Goal: Information Seeking & Learning: Learn about a topic

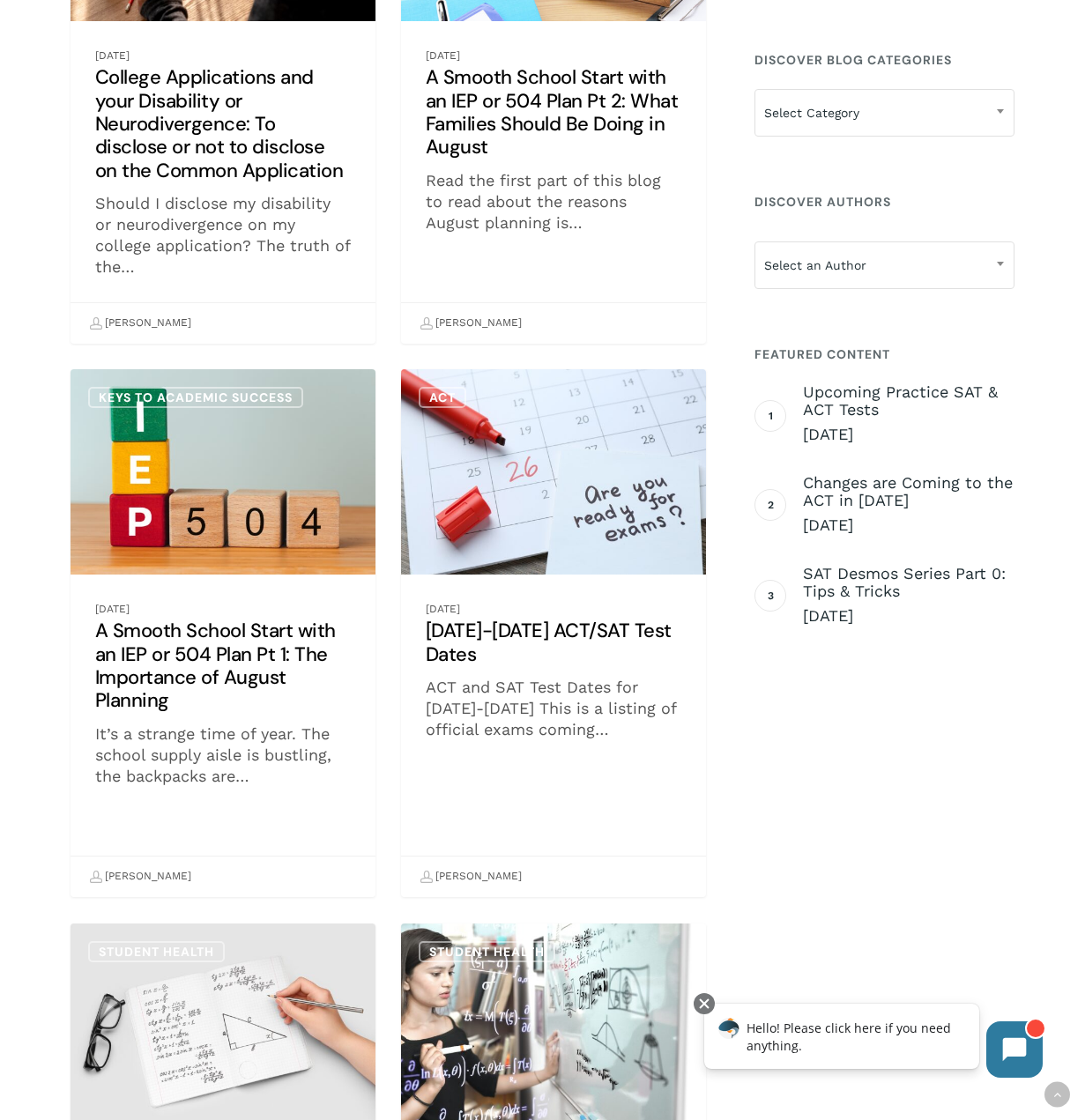
scroll to position [1058, 0]
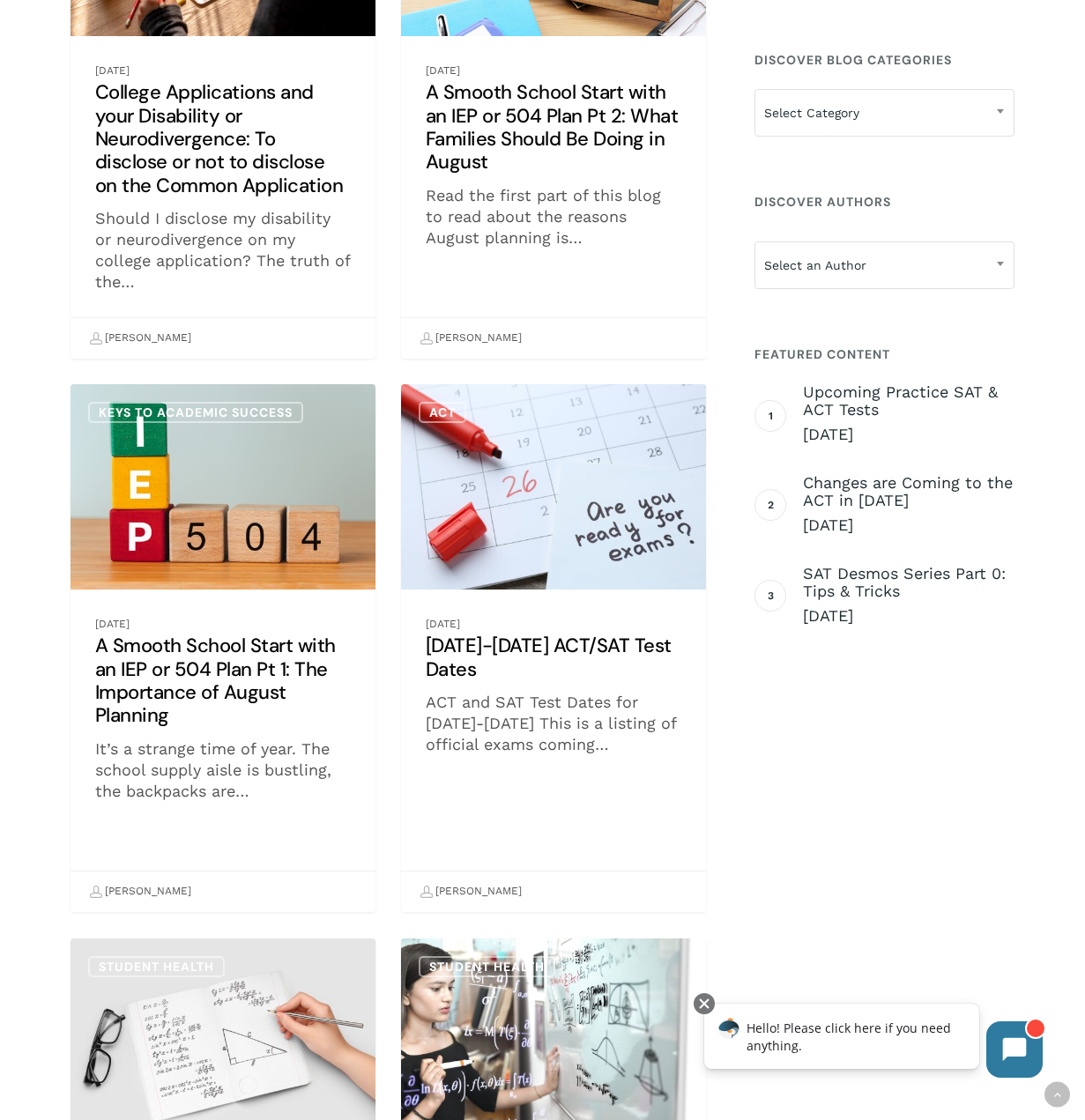
click at [618, 499] on link "[DATE]-[DATE] ACT/SAT Test Dates" at bounding box center [554, 648] width 305 height 528
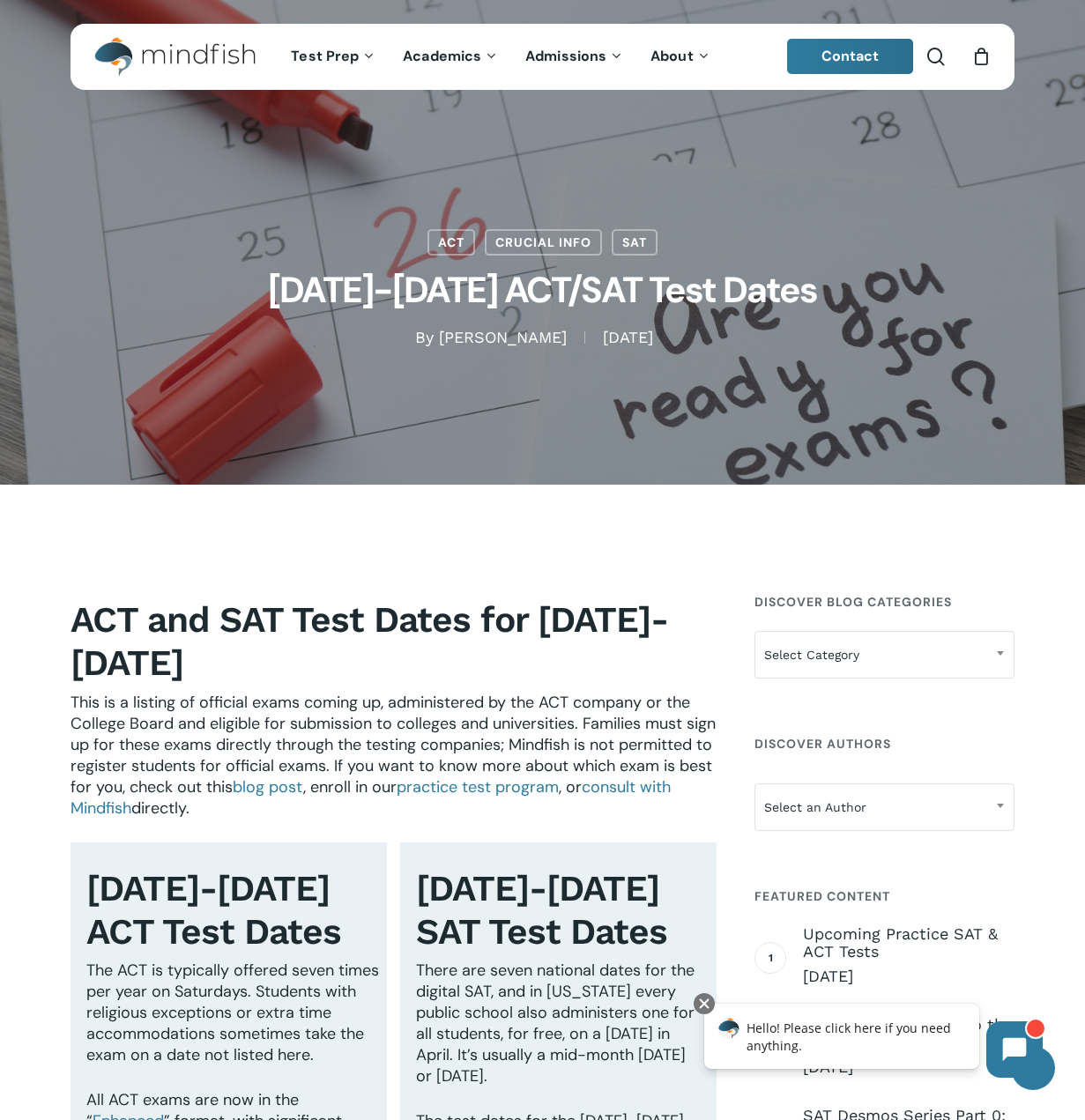
click at [673, 272] on h1 "2025-2026 ACT/SAT Test Dates" at bounding box center [543, 291] width 882 height 72
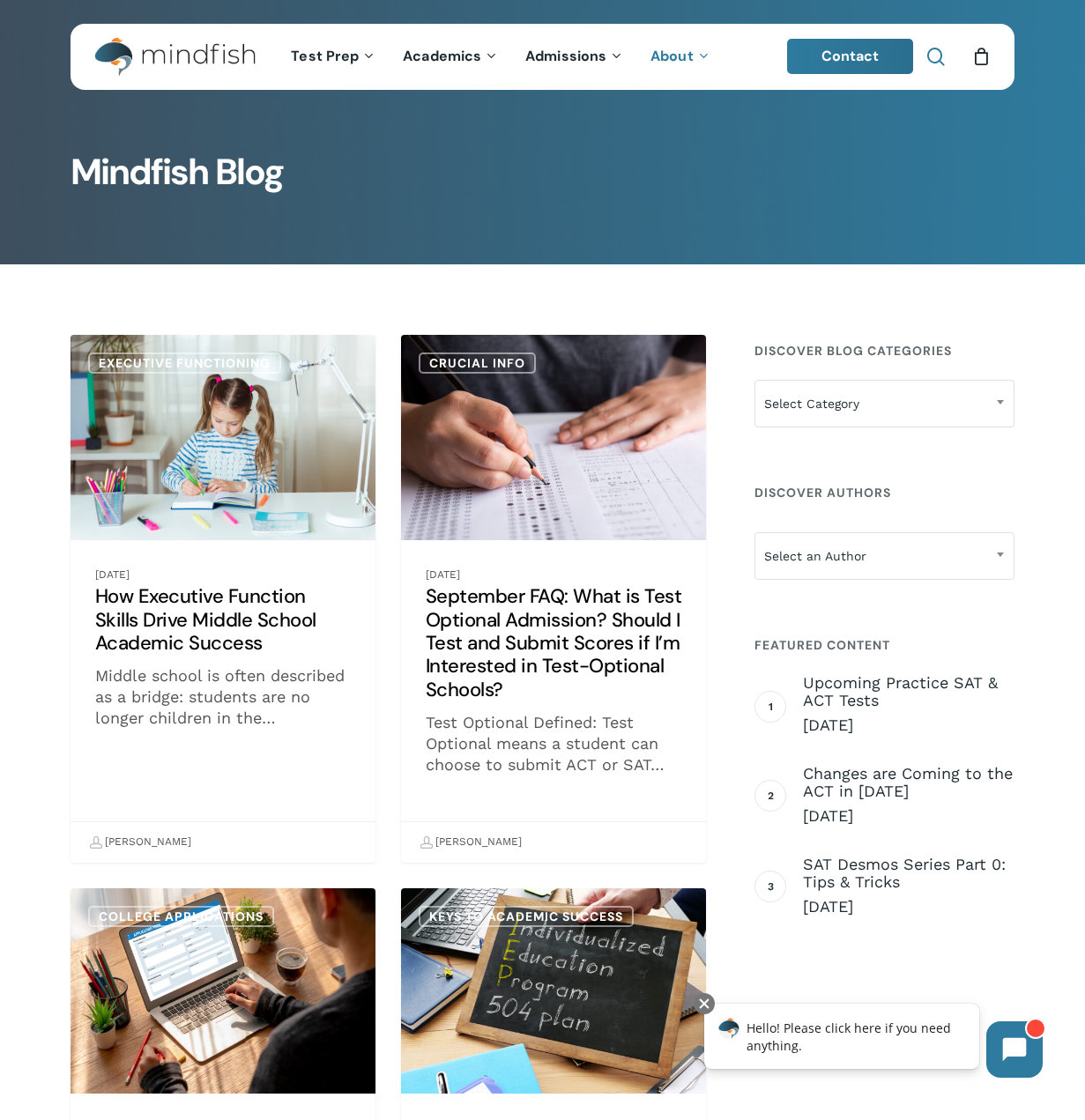
click at [931, 54] on span "Main Menu" at bounding box center [936, 56] width 18 height 18
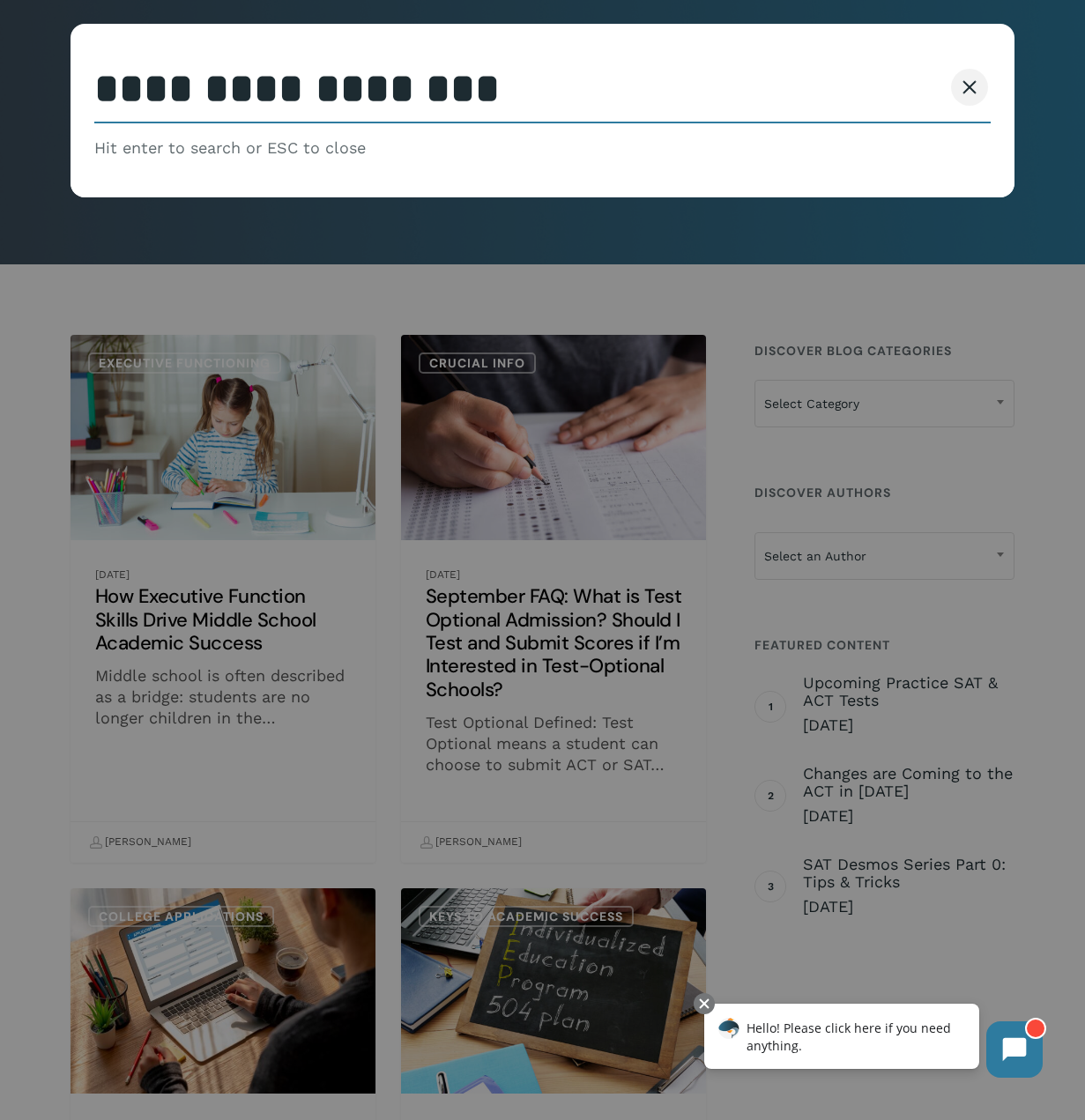
type input "**********"
click at [862, 69] on button "Search" at bounding box center [902, 88] width 80 height 37
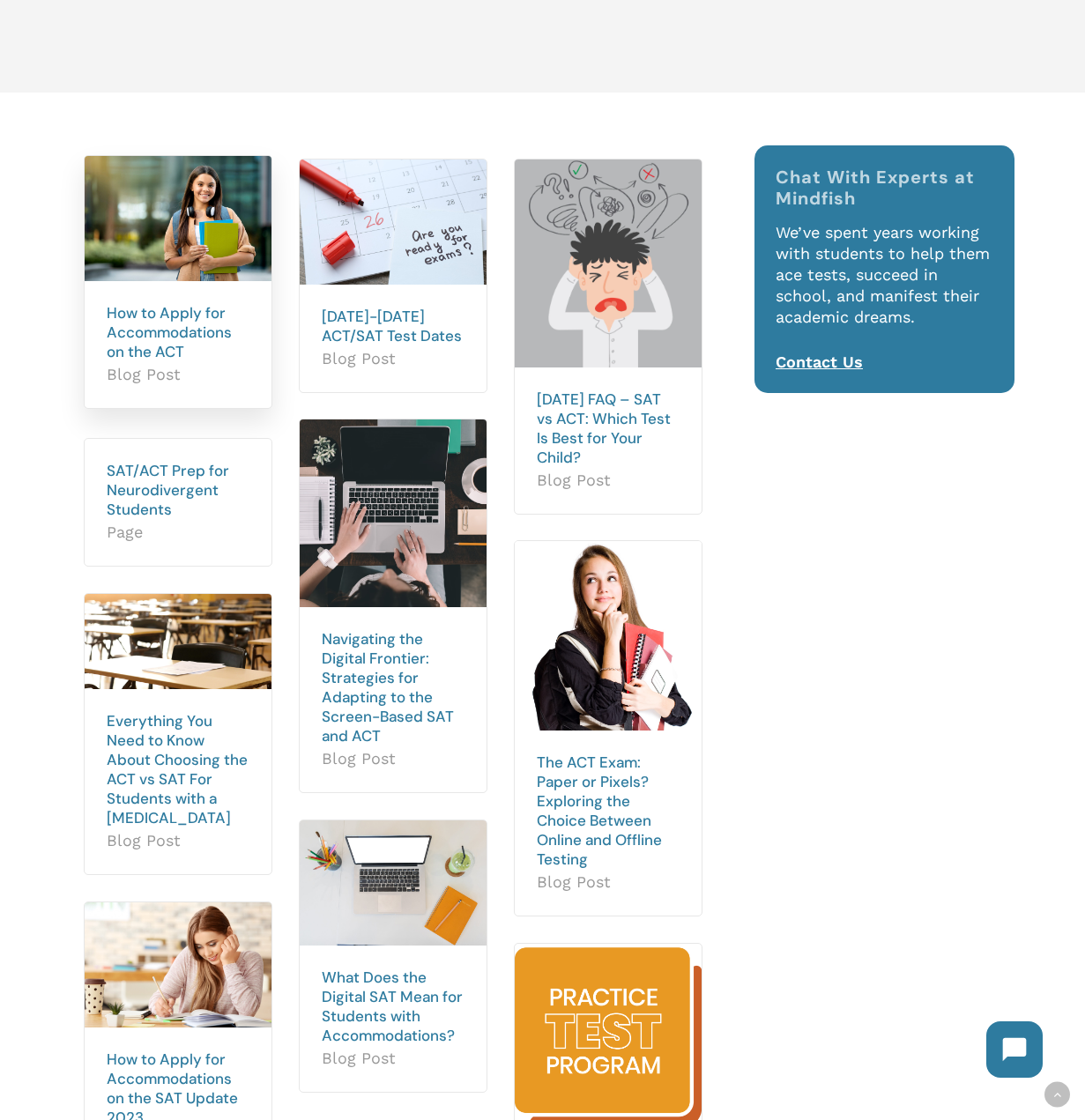
scroll to position [353, 0]
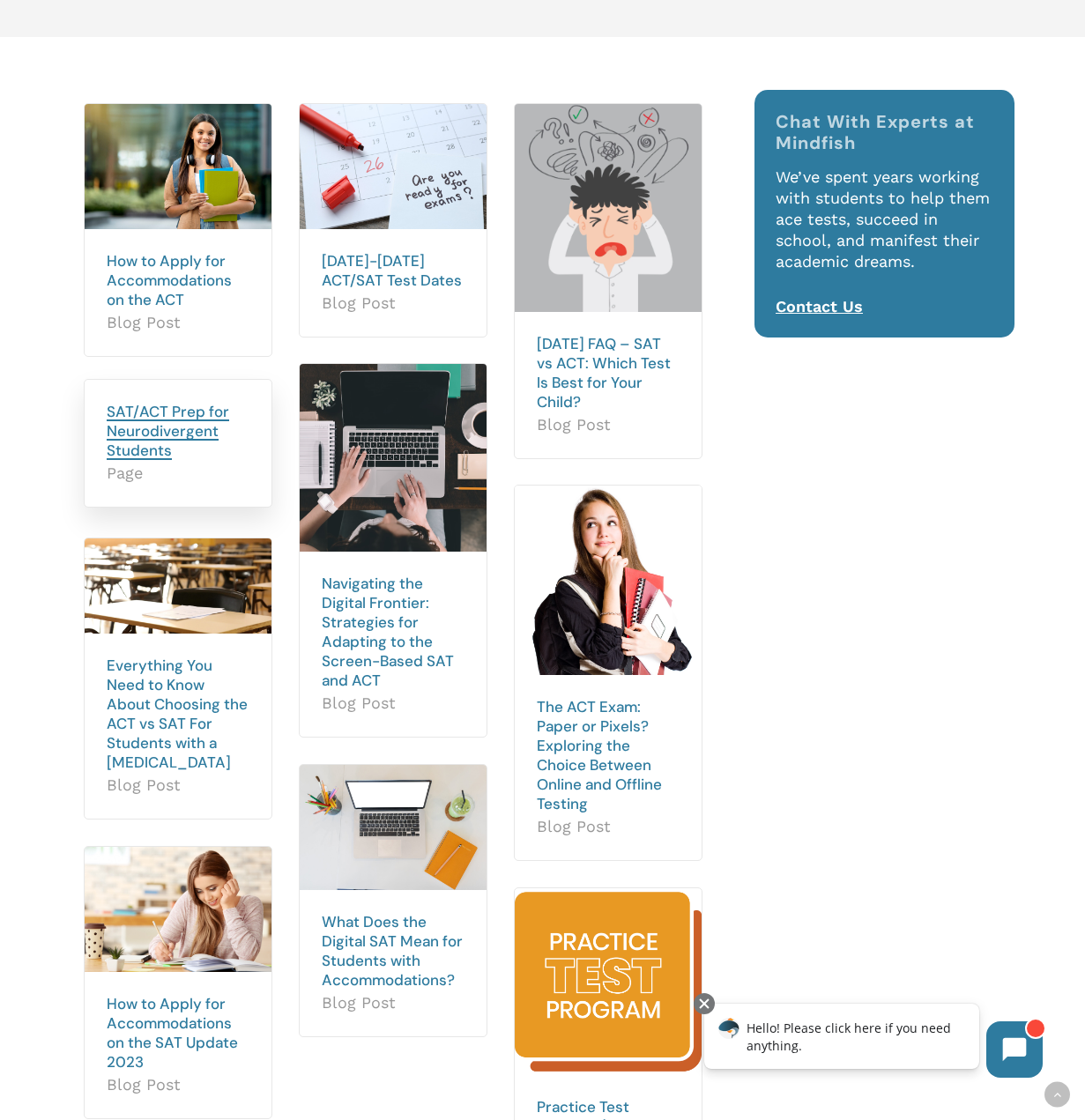
click at [165, 427] on link "SAT/ACT Prep for Neurodivergent Students" at bounding box center [169, 431] width 123 height 58
